Goal: Check status: Check status

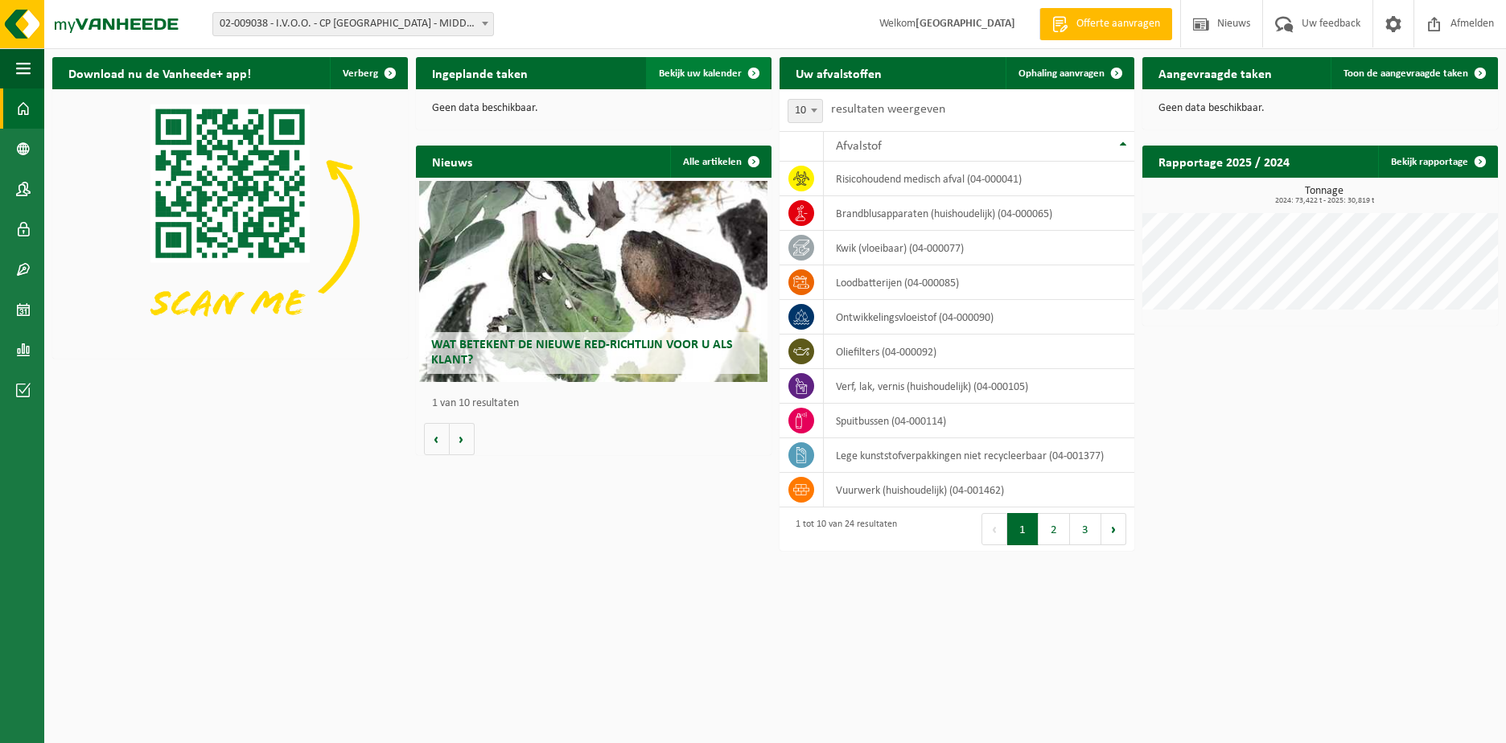
click at [722, 72] on span "Bekijk uw kalender" at bounding box center [700, 73] width 83 height 10
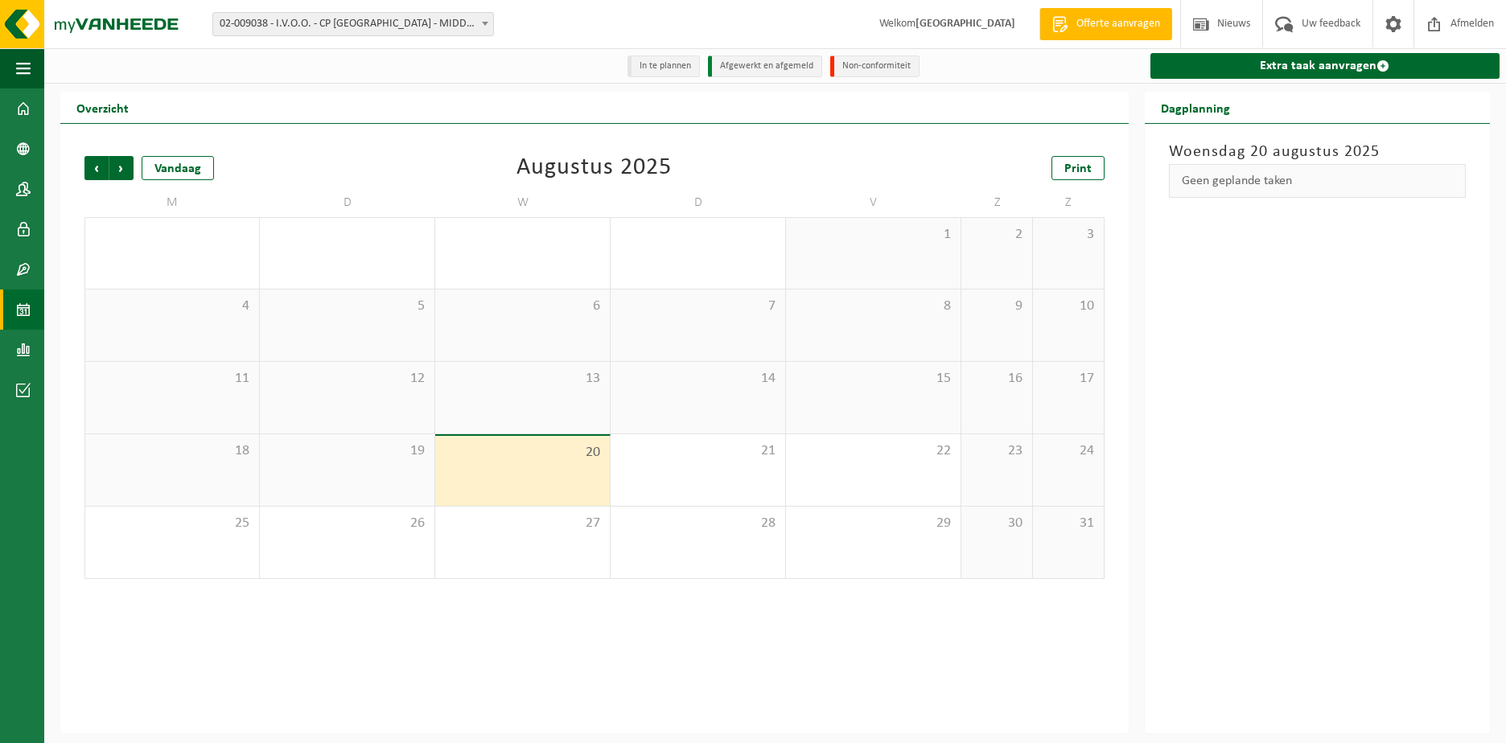
drag, startPoint x: 162, startPoint y: 467, endPoint x: 329, endPoint y: 468, distance: 167.3
click at [166, 467] on div "18" at bounding box center [172, 470] width 174 height 72
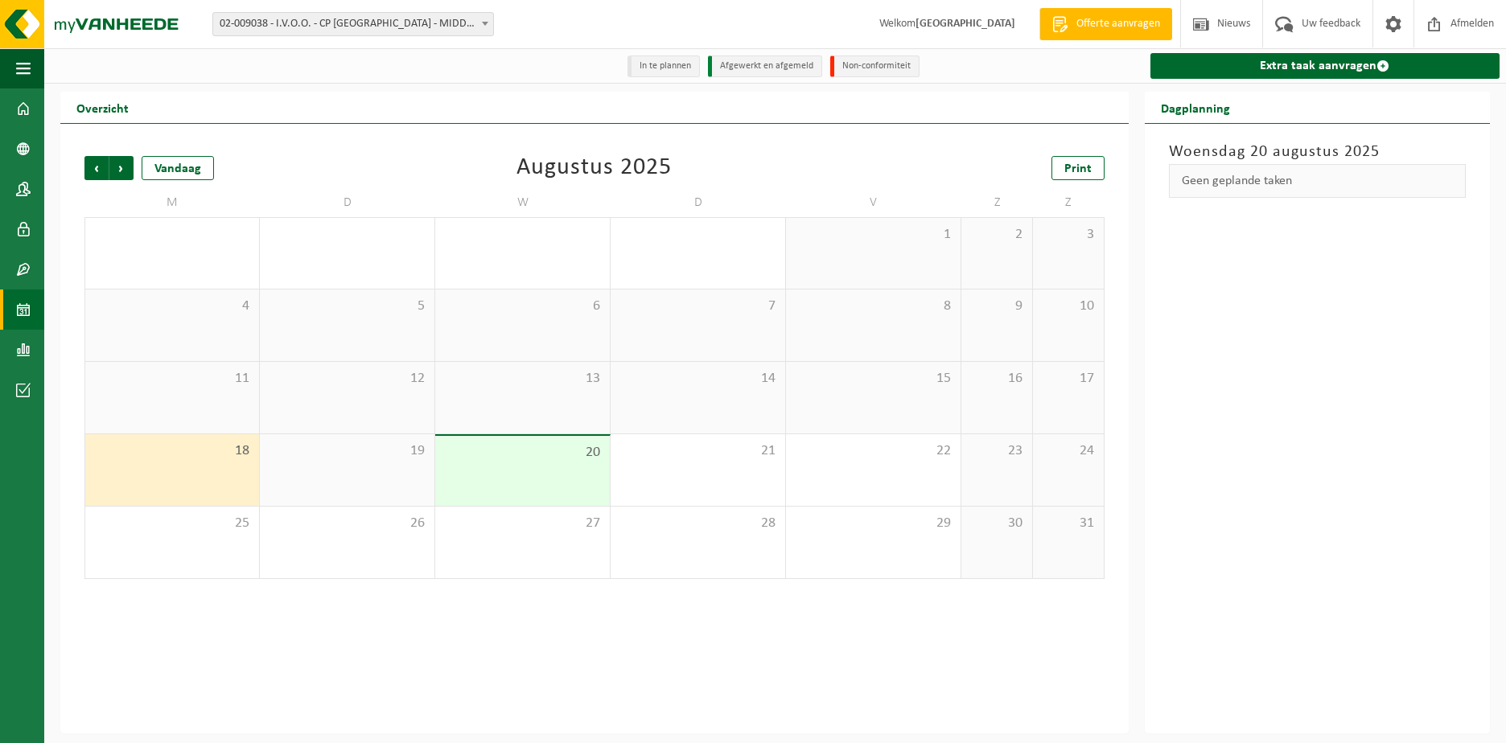
drag, startPoint x: 330, startPoint y: 468, endPoint x: 471, endPoint y: 468, distance: 141.6
click at [335, 468] on div "19" at bounding box center [347, 470] width 175 height 72
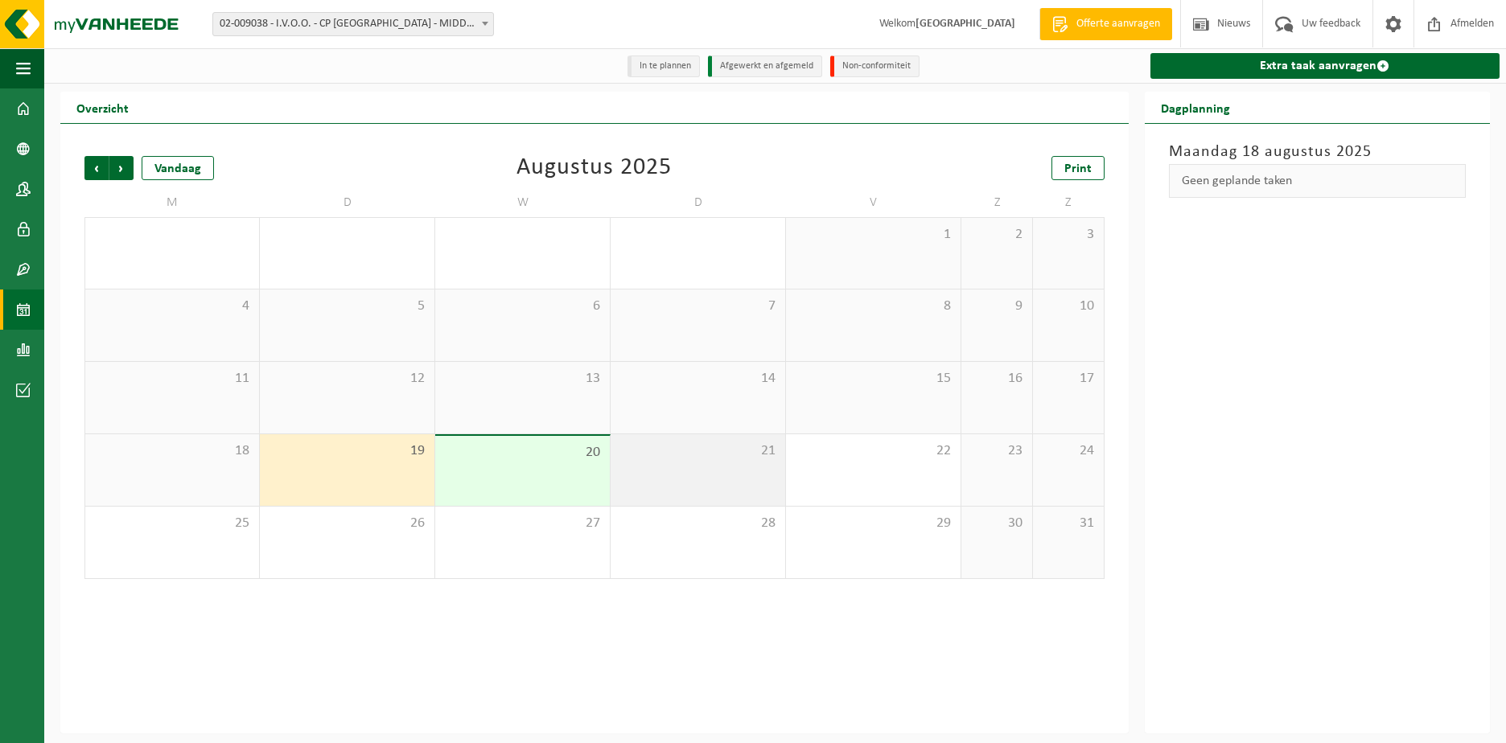
drag, startPoint x: 478, startPoint y: 468, endPoint x: 626, endPoint y: 468, distance: 148.0
click at [522, 468] on div "20" at bounding box center [522, 471] width 175 height 70
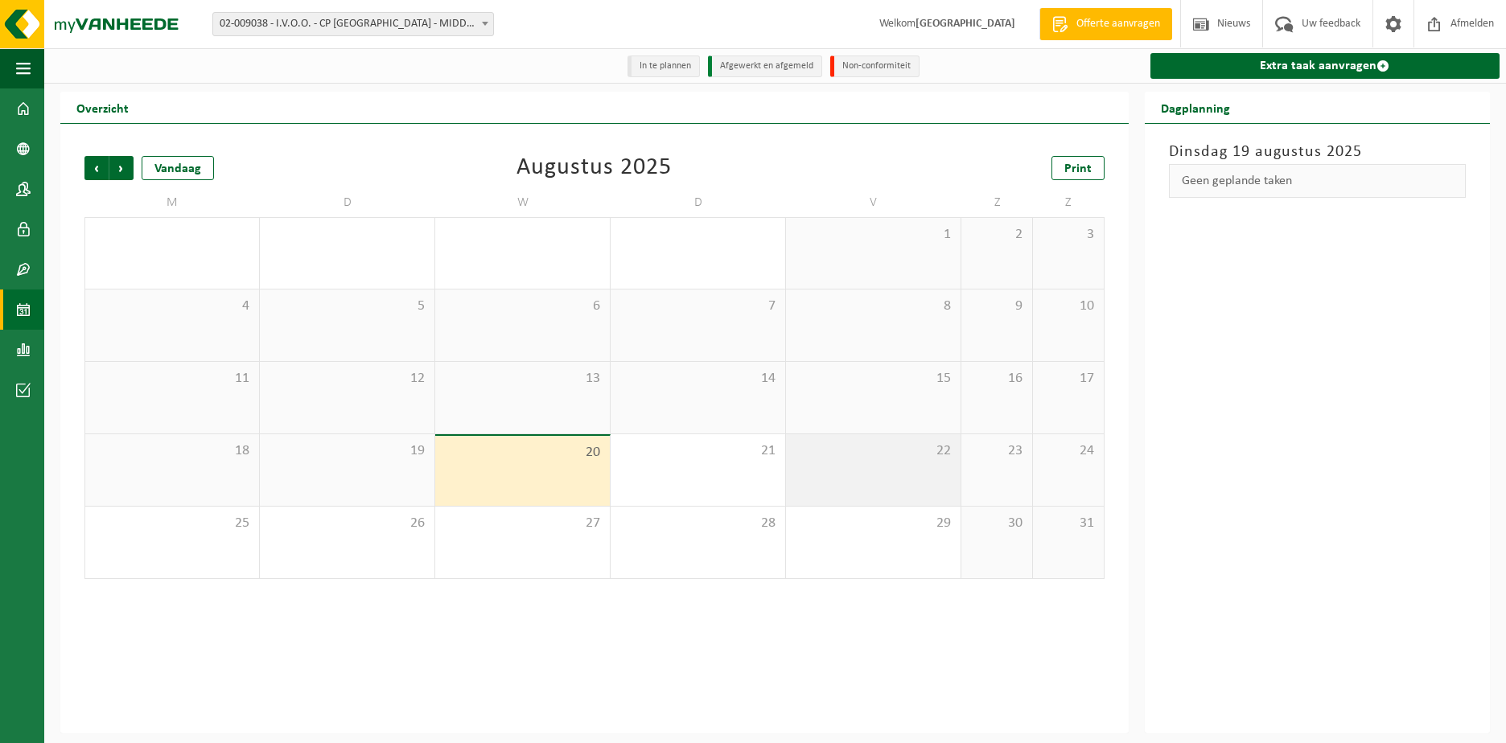
drag, startPoint x: 672, startPoint y: 468, endPoint x: 788, endPoint y: 475, distance: 116.8
click at [721, 472] on div "21" at bounding box center [697, 470] width 175 height 72
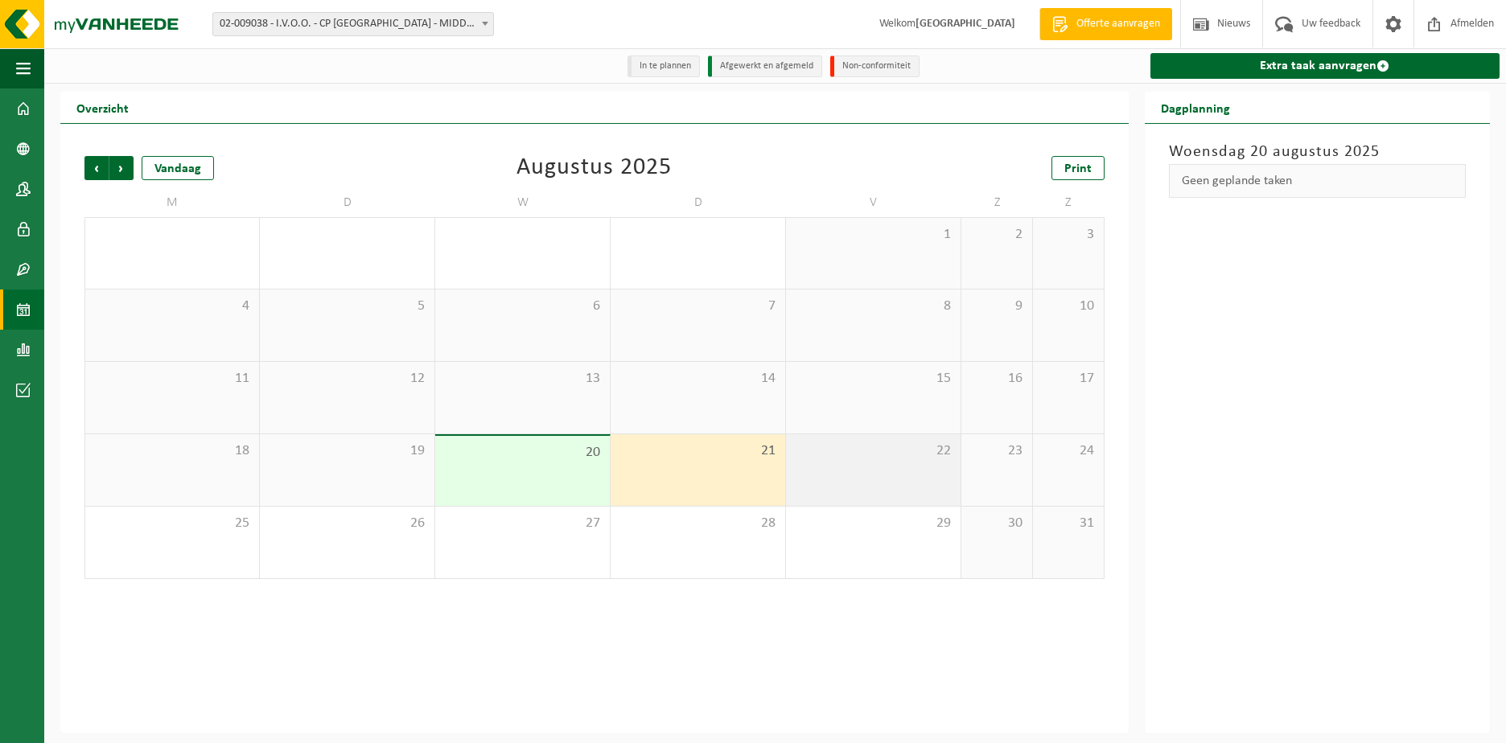
drag, startPoint x: 820, startPoint y: 475, endPoint x: 844, endPoint y: 476, distance: 24.2
click at [828, 475] on div "22" at bounding box center [873, 470] width 175 height 72
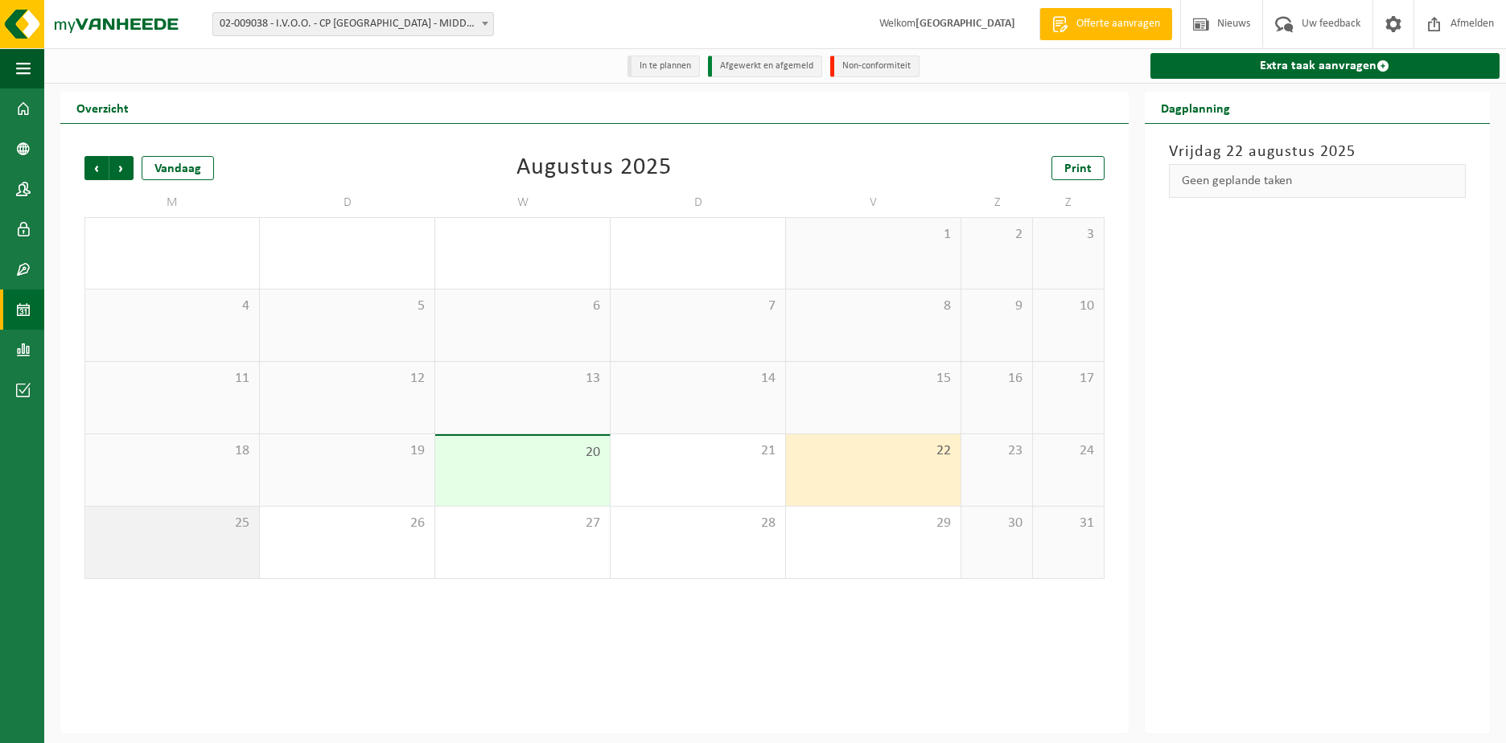
click at [175, 559] on div "25" at bounding box center [172, 543] width 174 height 72
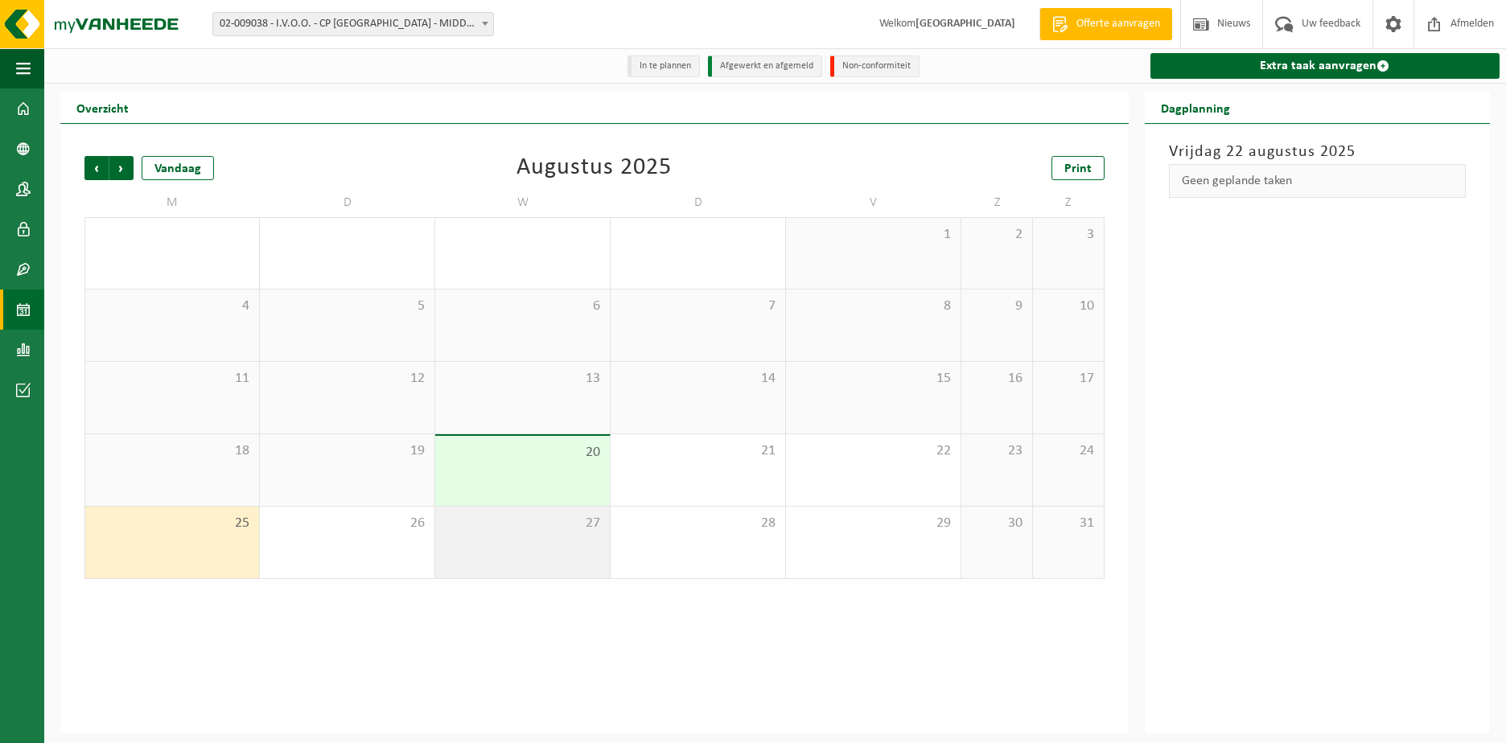
drag, startPoint x: 360, startPoint y: 549, endPoint x: 529, endPoint y: 561, distance: 170.2
click at [381, 549] on div "26" at bounding box center [347, 543] width 175 height 72
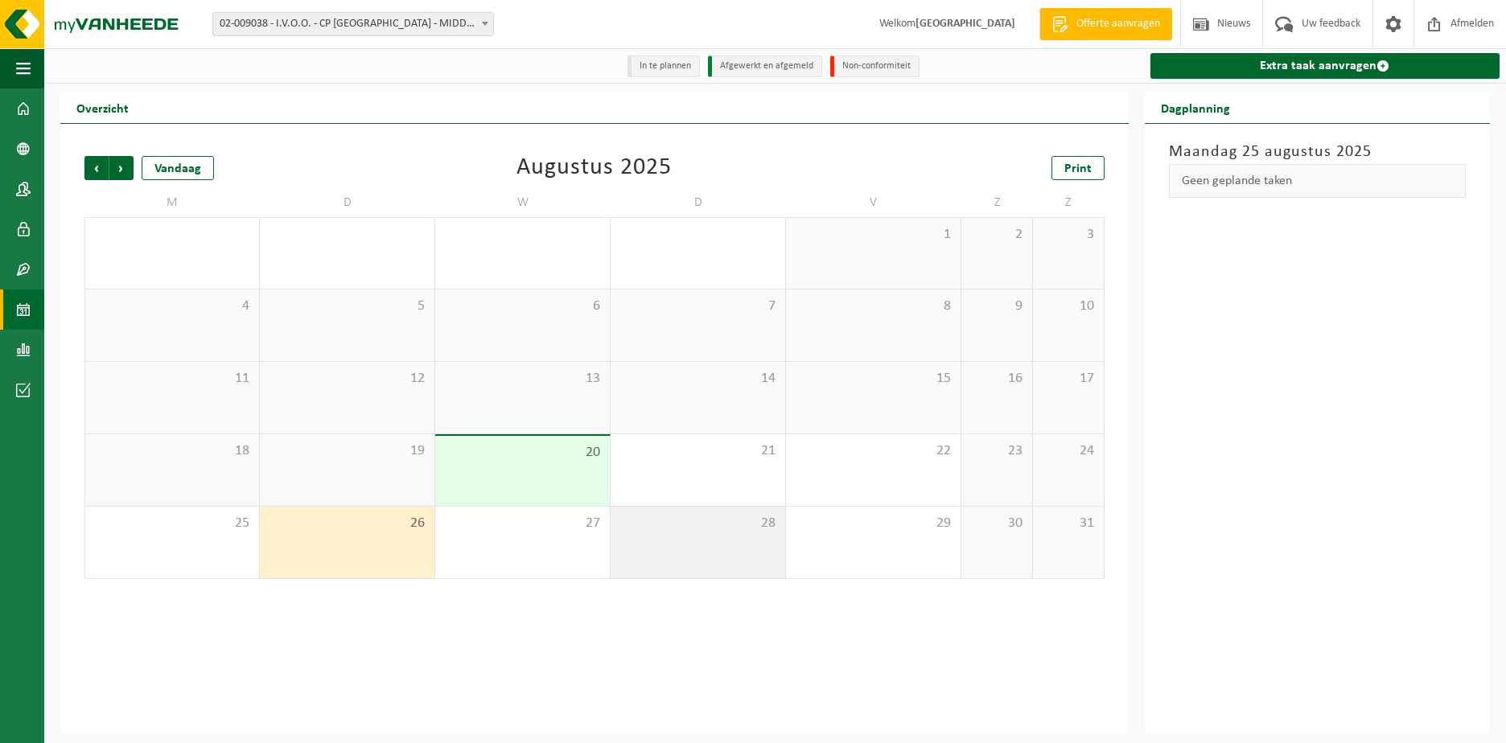
drag, startPoint x: 535, startPoint y: 561, endPoint x: 651, endPoint y: 563, distance: 115.8
click at [550, 563] on div "27" at bounding box center [522, 543] width 175 height 72
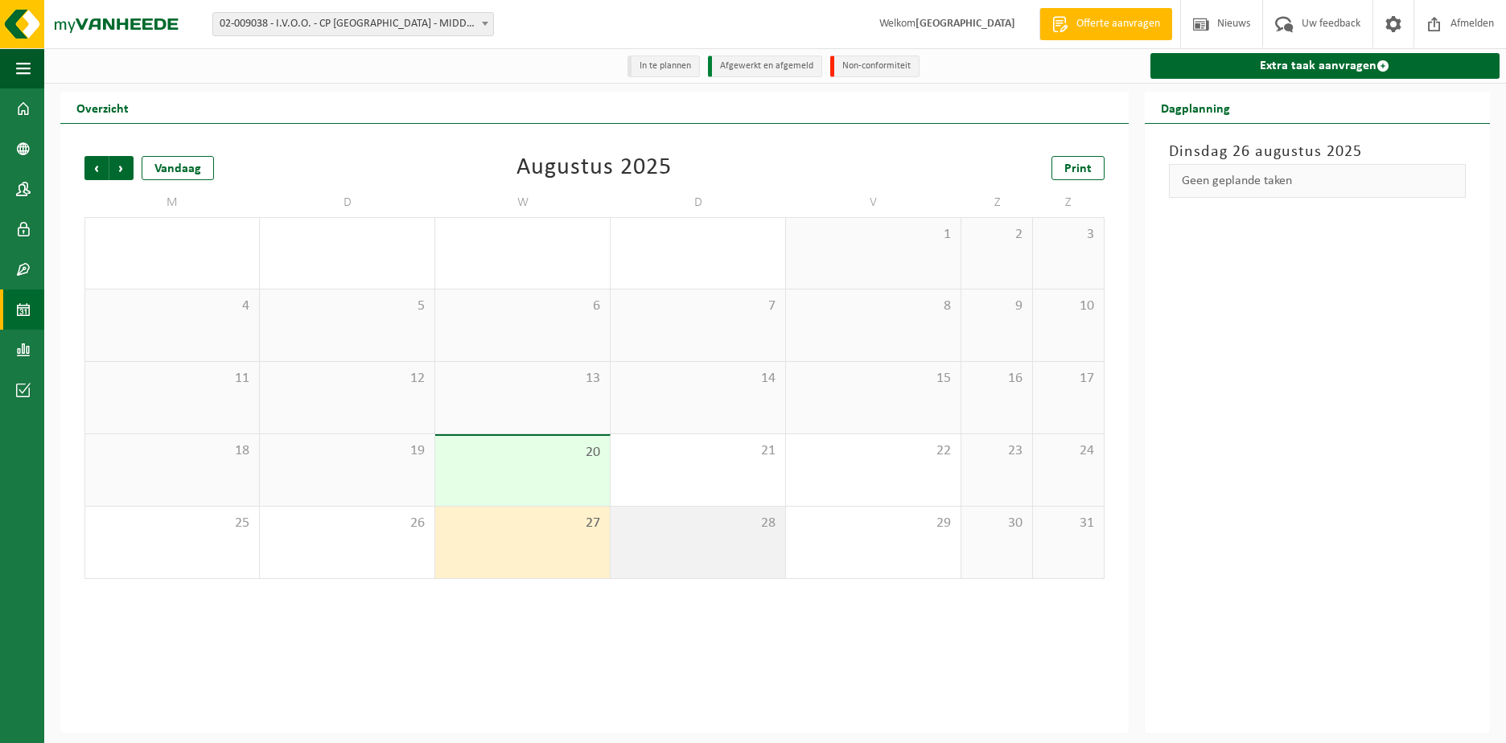
drag, startPoint x: 657, startPoint y: 561, endPoint x: 742, endPoint y: 561, distance: 84.5
click at [692, 561] on div "28" at bounding box center [697, 543] width 175 height 72
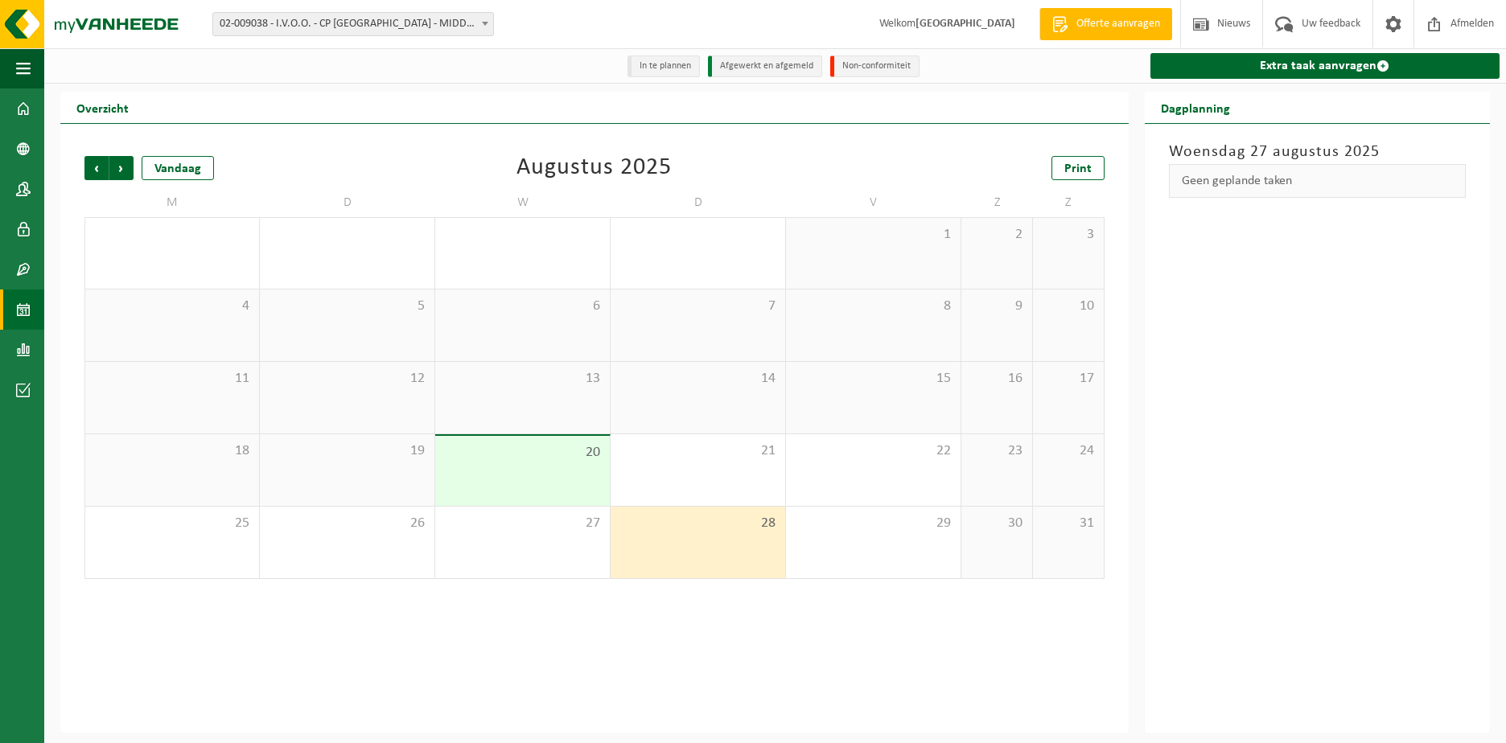
drag, startPoint x: 820, startPoint y: 549, endPoint x: 1498, endPoint y: 326, distance: 714.0
click at [830, 549] on div "29" at bounding box center [873, 543] width 175 height 72
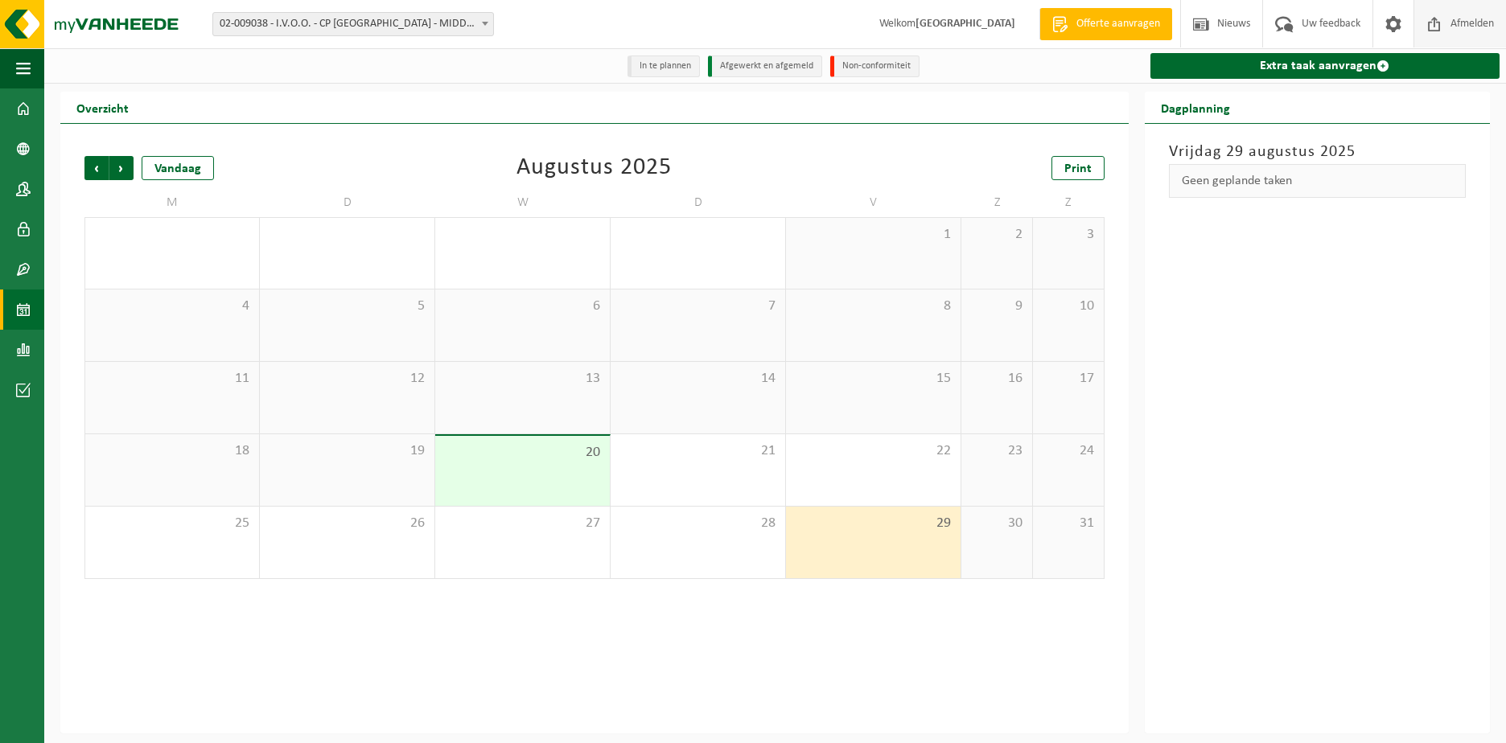
click at [1484, 25] on span "Afmelden" at bounding box center [1471, 23] width 51 height 47
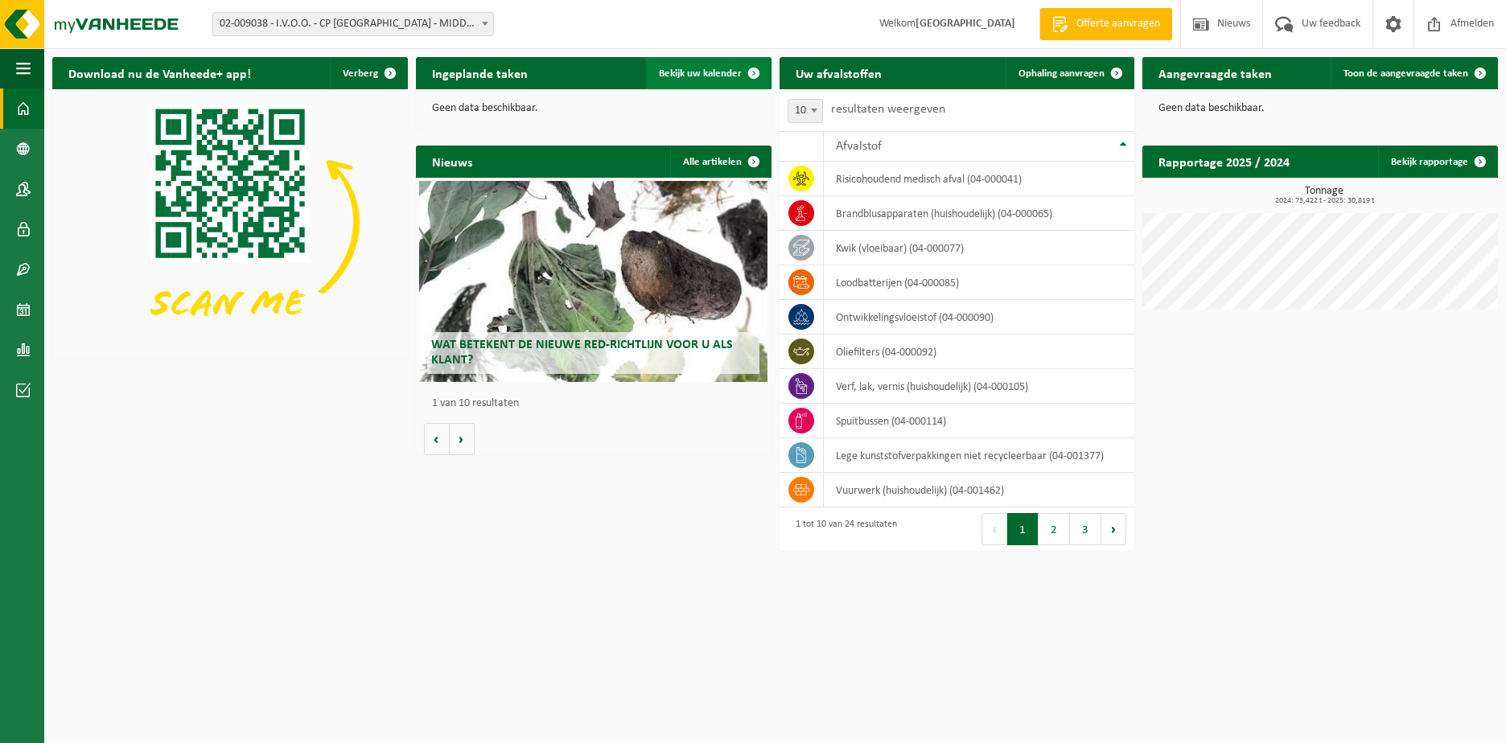
click at [725, 75] on span "Bekijk uw kalender" at bounding box center [700, 73] width 83 height 10
